Goal: Use online tool/utility: Utilize a website feature to perform a specific function

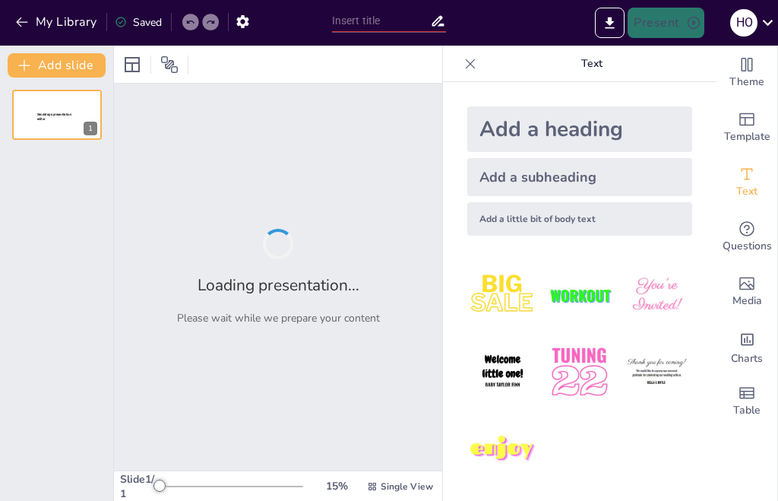
type input "5) Balanceo de Reacciones REDOX: Estrategias en Medios Ácido y Básico"
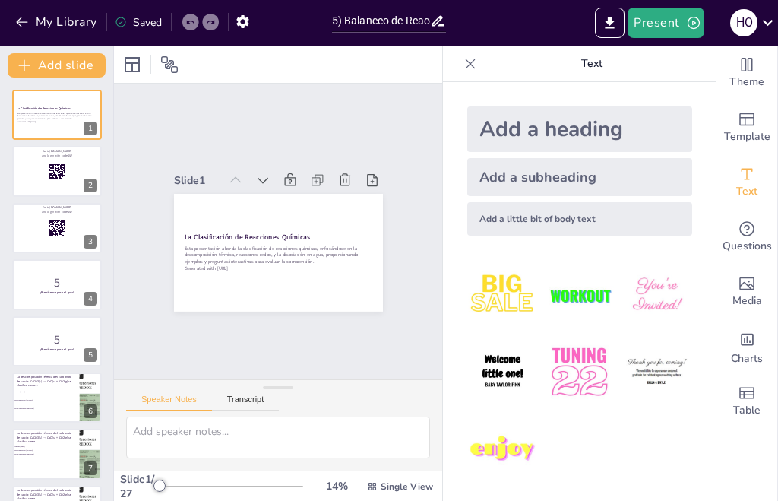
checkbox input "true"
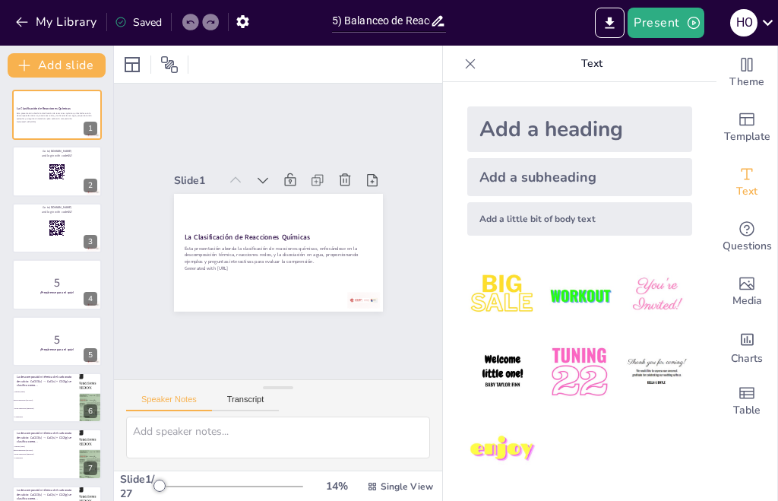
checkbox input "true"
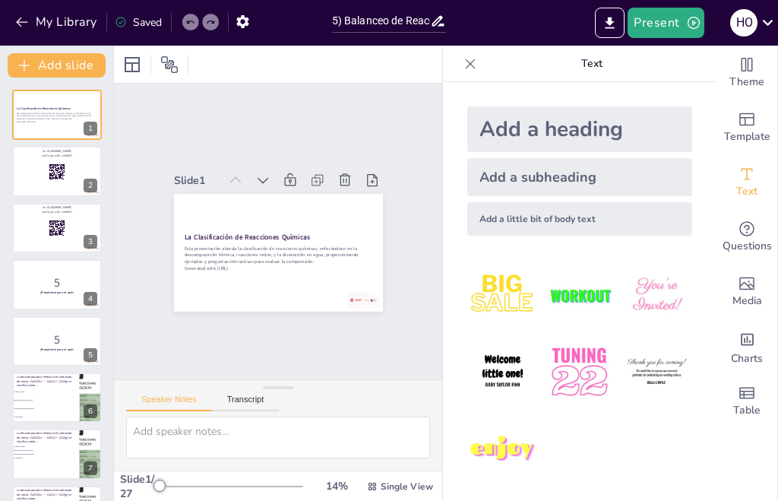
checkbox input "true"
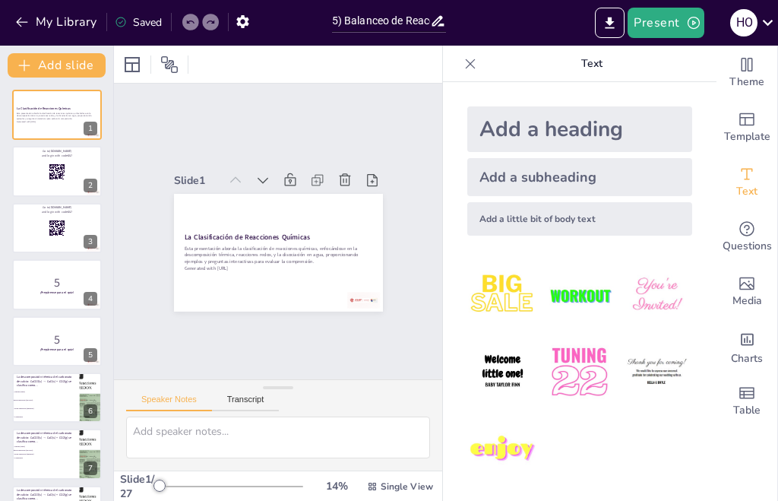
checkbox input "true"
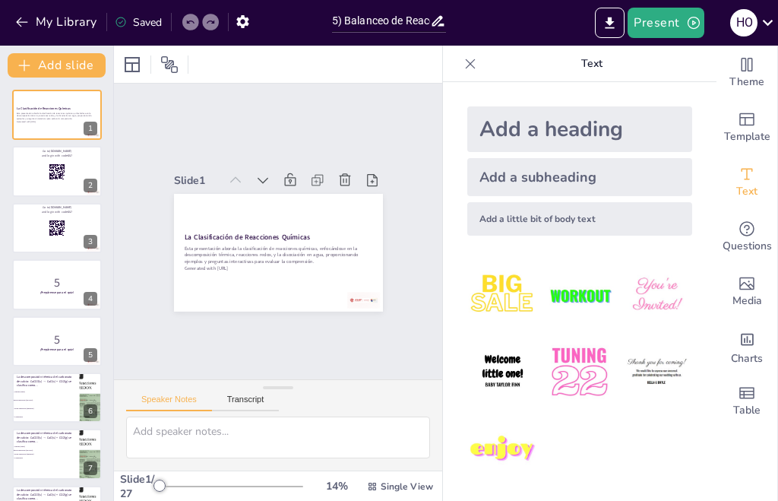
checkbox input "true"
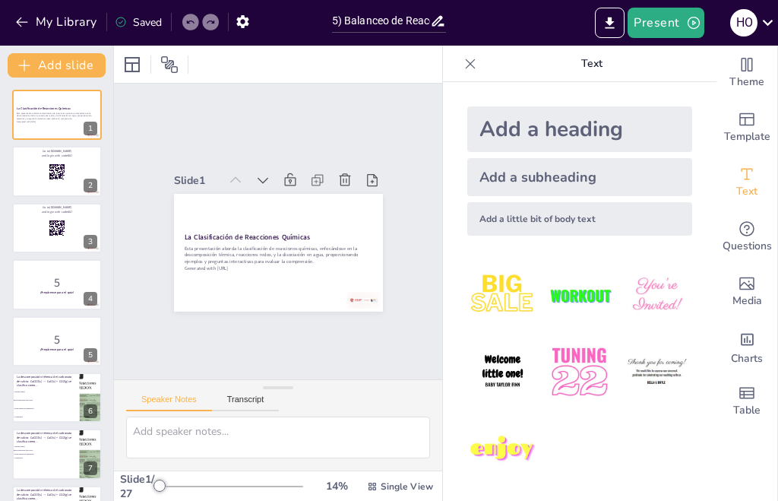
checkbox input "true"
click at [672, 17] on button "Present" at bounding box center [666, 23] width 76 height 30
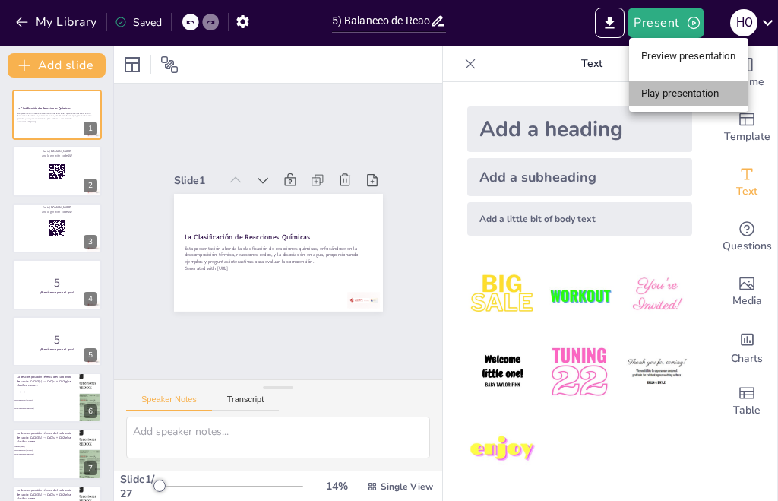
click at [660, 93] on li "Play presentation" at bounding box center [688, 93] width 119 height 24
